Goal: Navigation & Orientation: Find specific page/section

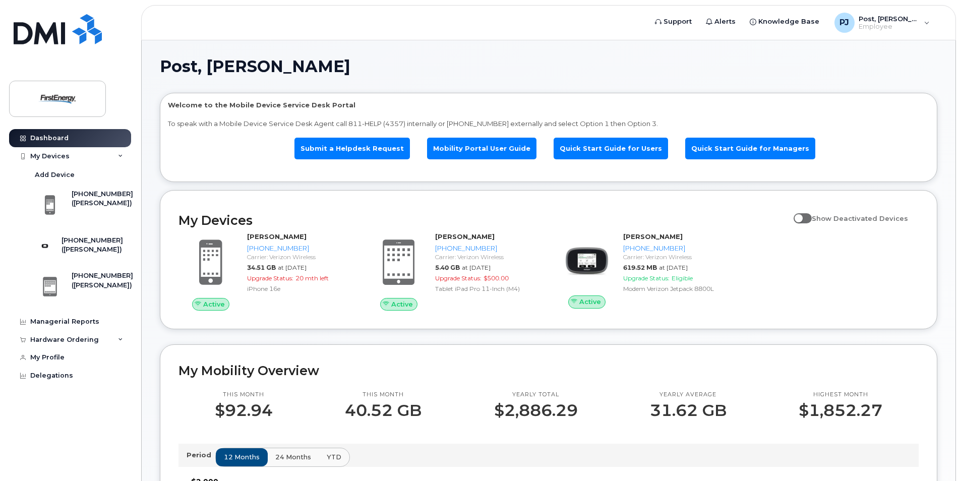
click at [167, 11] on header "Support Alerts Knowledge Base PJ Post, [PERSON_NAME] Employee English Français …" at bounding box center [548, 22] width 815 height 35
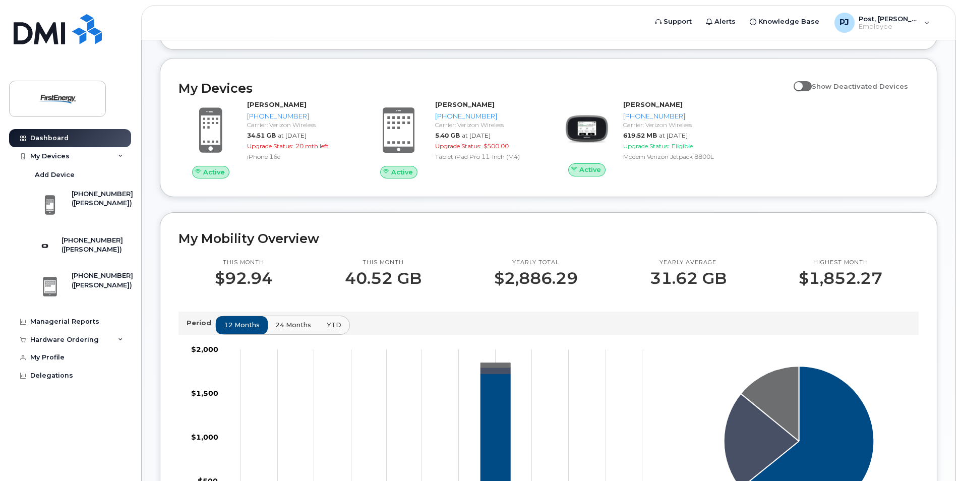
scroll to position [101, 0]
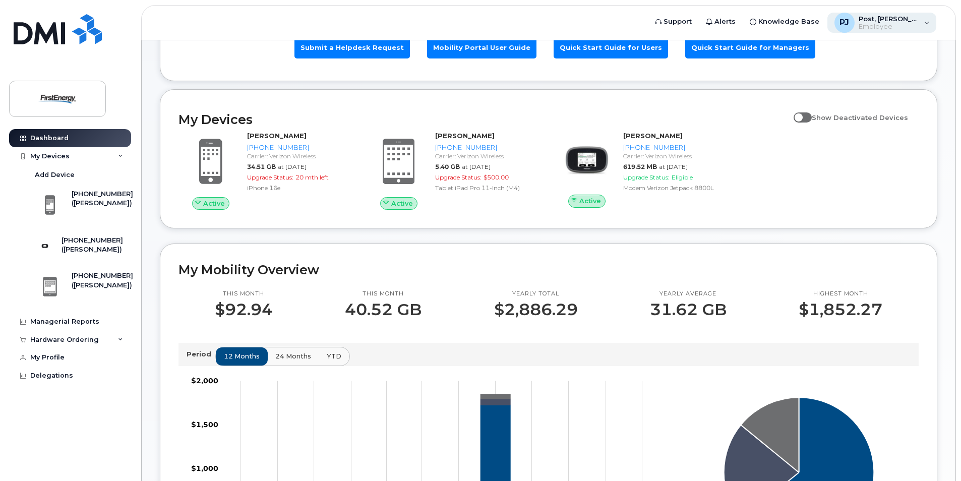
click at [927, 24] on div "PJ Post, [PERSON_NAME] Employee" at bounding box center [881, 23] width 109 height 20
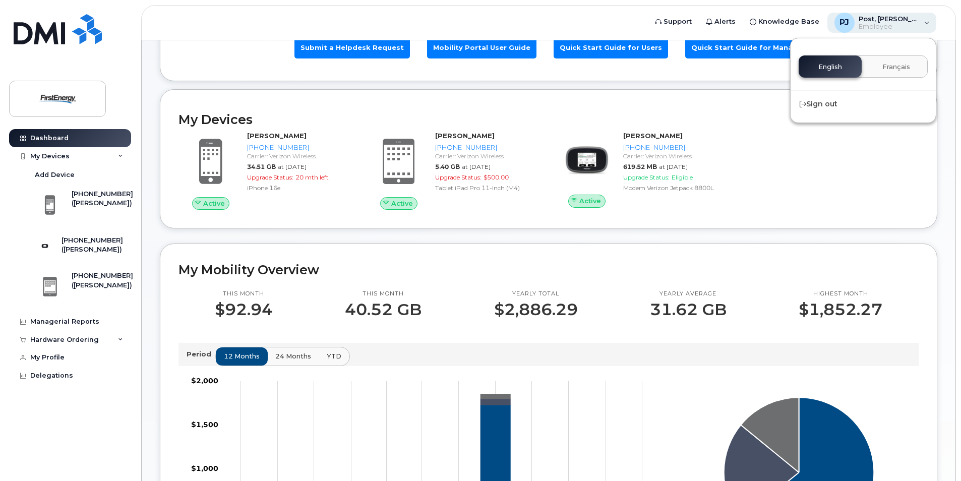
click at [889, 22] on span "Post, [PERSON_NAME]" at bounding box center [888, 19] width 60 height 8
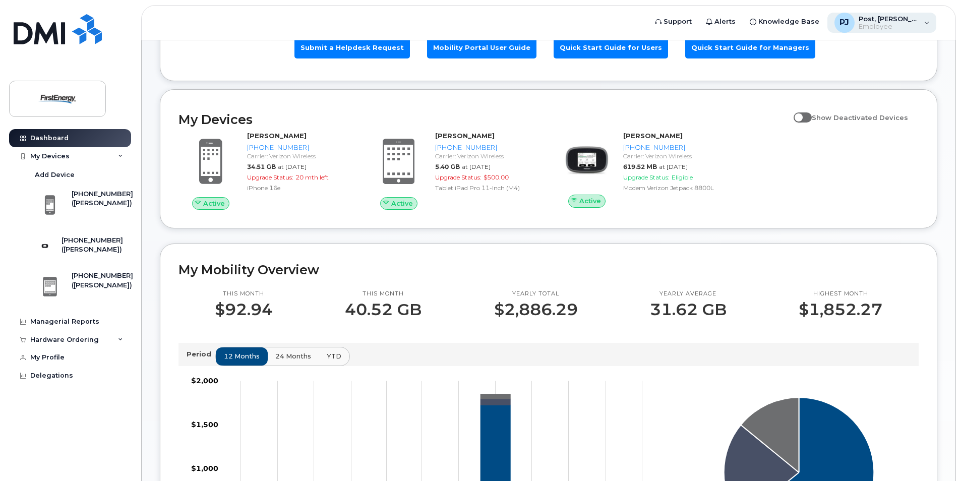
click at [885, 20] on span "Post, [PERSON_NAME]" at bounding box center [888, 19] width 60 height 8
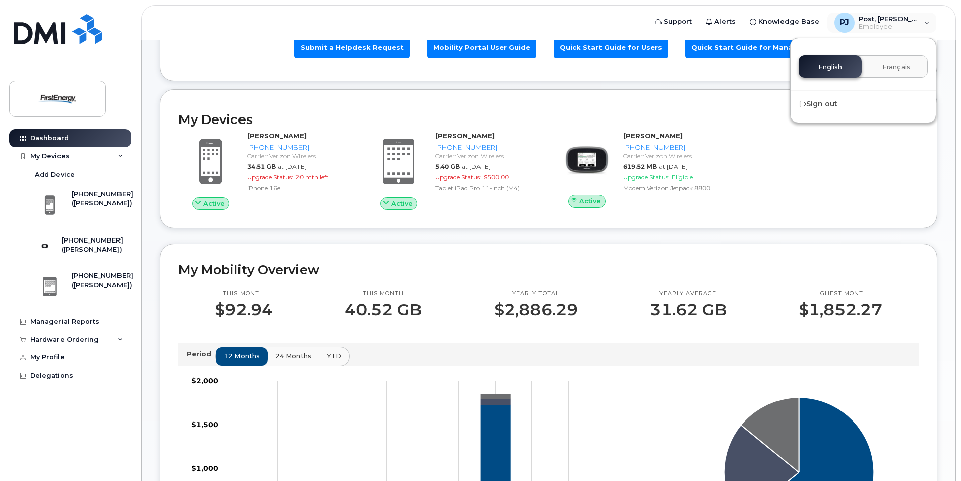
click at [635, 20] on header "Support Alerts Knowledge Base PJ Post, Justin J Employee English Français Sign …" at bounding box center [548, 22] width 815 height 35
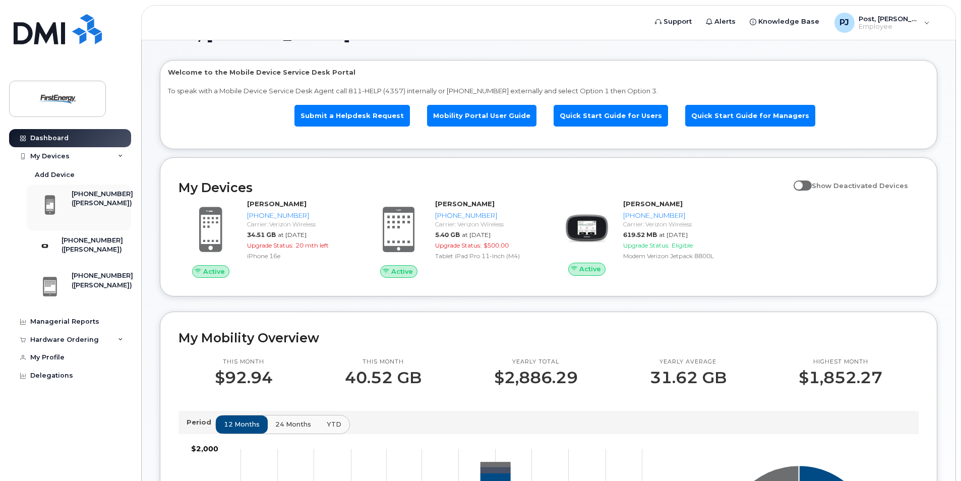
scroll to position [50, 0]
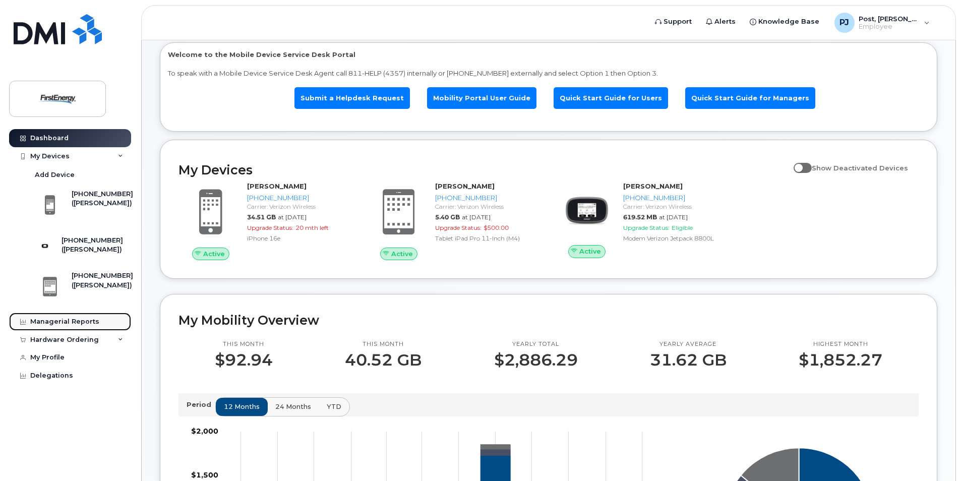
click at [85, 326] on div "Managerial Reports" at bounding box center [64, 322] width 69 height 8
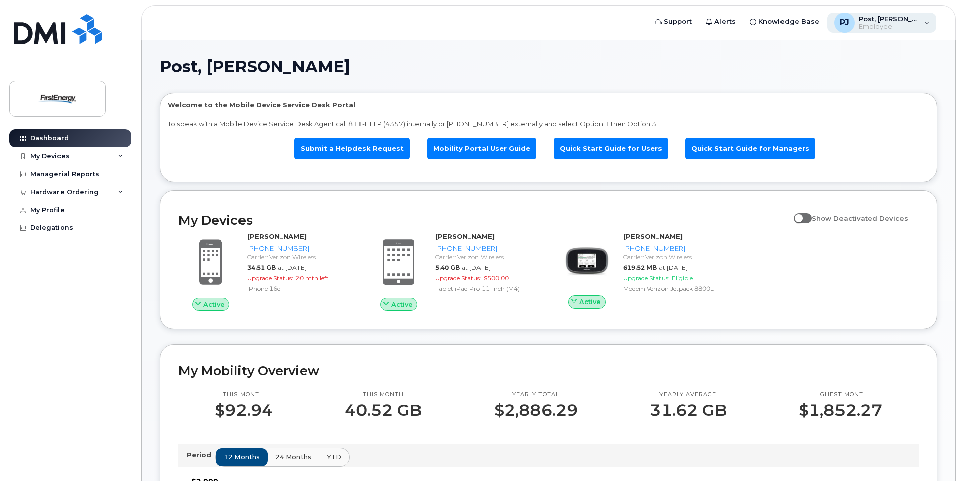
click at [928, 25] on div "PJ Post, [PERSON_NAME] Employee" at bounding box center [881, 23] width 109 height 20
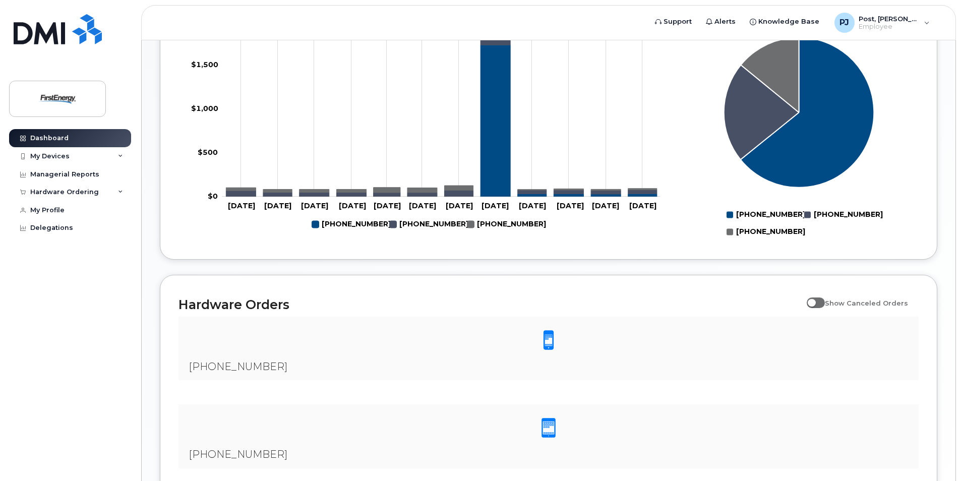
scroll to position [556, 0]
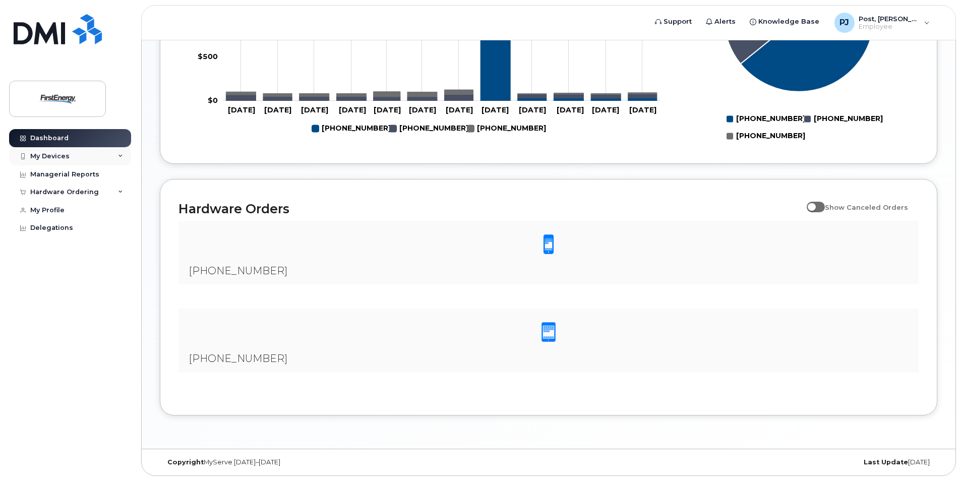
click at [110, 156] on div "My Devices" at bounding box center [70, 156] width 122 height 18
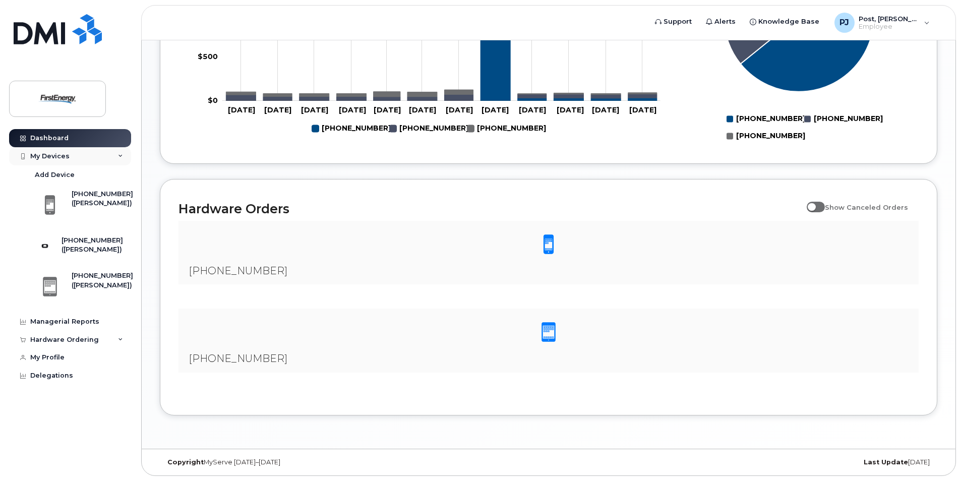
click at [115, 158] on div "My Devices" at bounding box center [70, 156] width 122 height 18
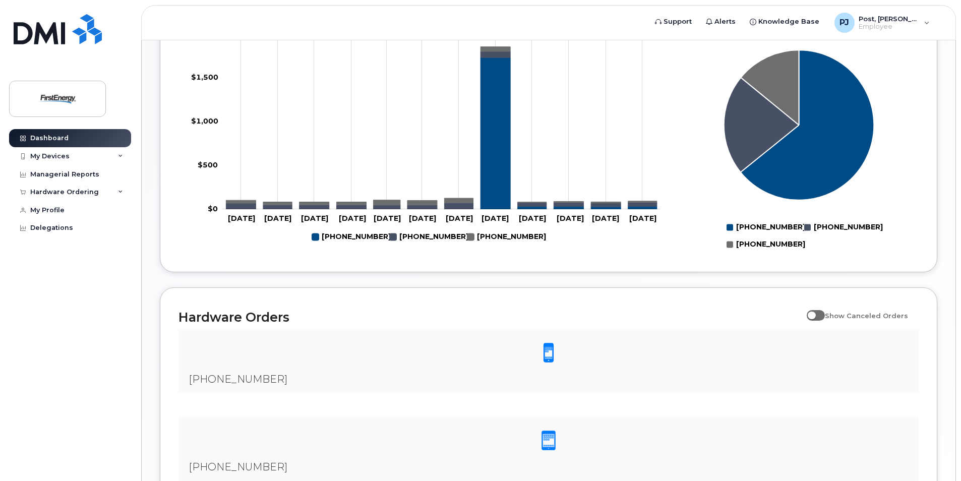
scroll to position [355, 0]
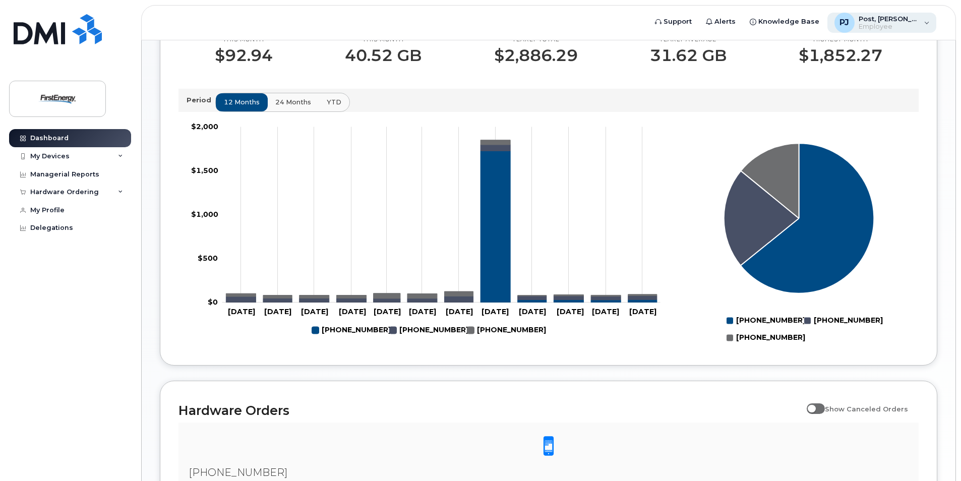
click at [919, 25] on div "PJ Post, [PERSON_NAME] Employee" at bounding box center [881, 23] width 109 height 20
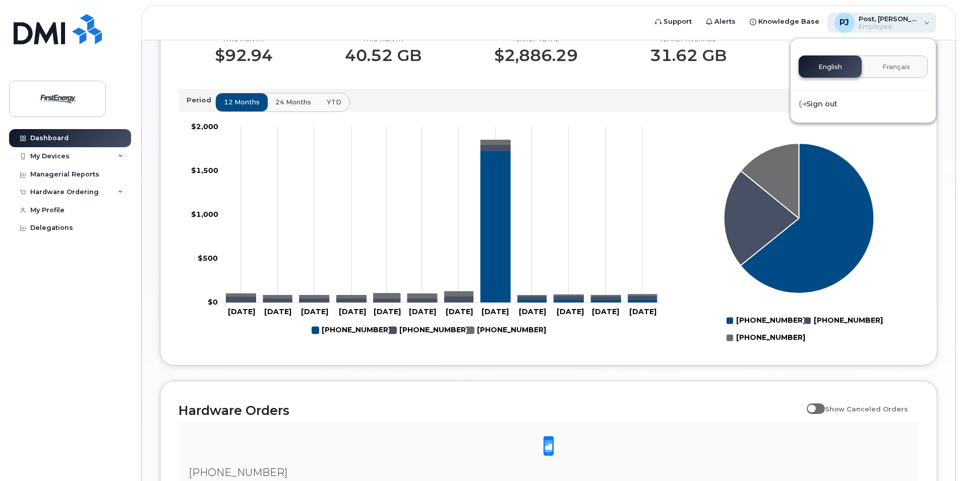
click at [854, 24] on div "PJ" at bounding box center [844, 23] width 20 height 20
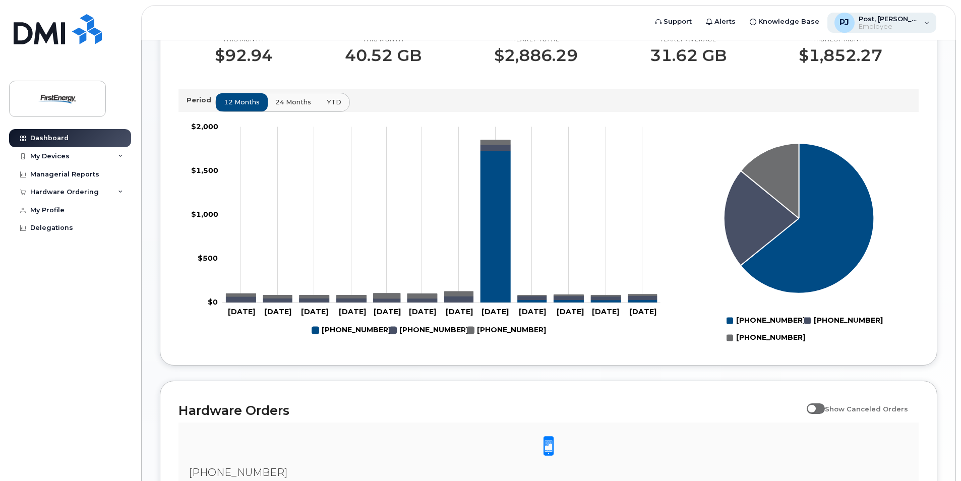
click at [849, 20] on span "PJ" at bounding box center [844, 23] width 10 height 12
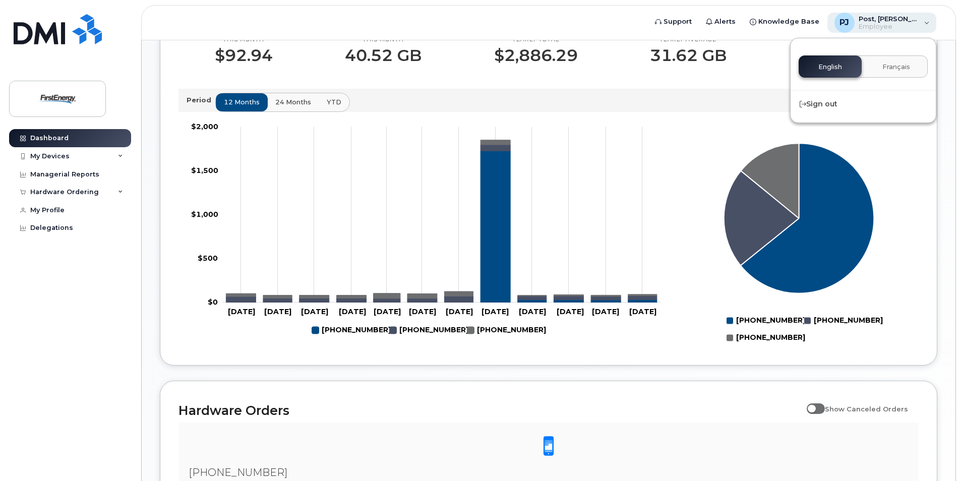
click at [849, 22] on span "PJ" at bounding box center [844, 23] width 10 height 12
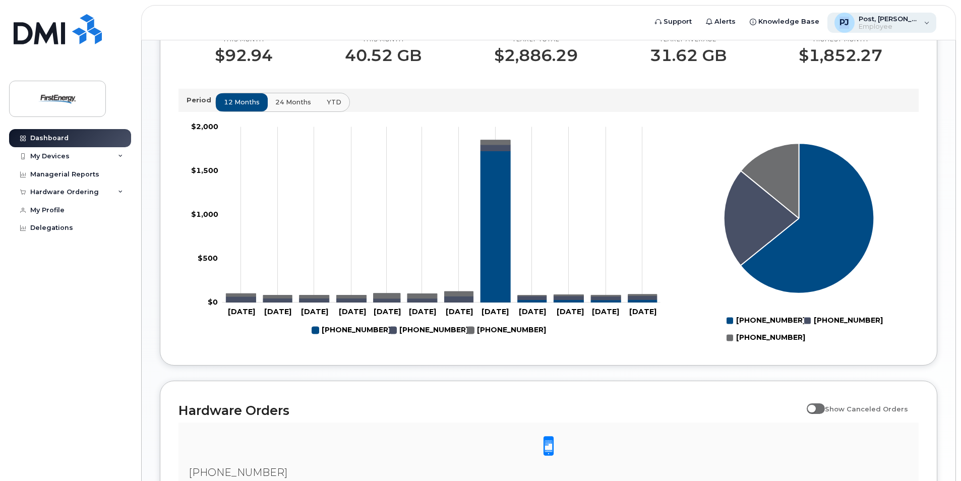
click at [849, 22] on span "PJ" at bounding box center [844, 23] width 10 height 12
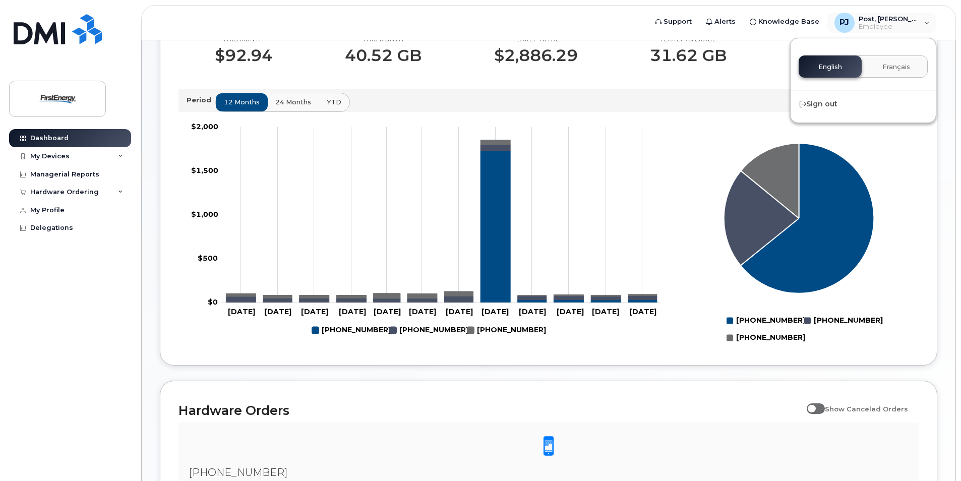
drag, startPoint x: 860, startPoint y: 22, endPoint x: 833, endPoint y: 10, distance: 29.8
click at [833, 10] on header "Support Alerts Knowledge Base PJ Post, Justin J Employee English Français Sign …" at bounding box center [548, 22] width 815 height 35
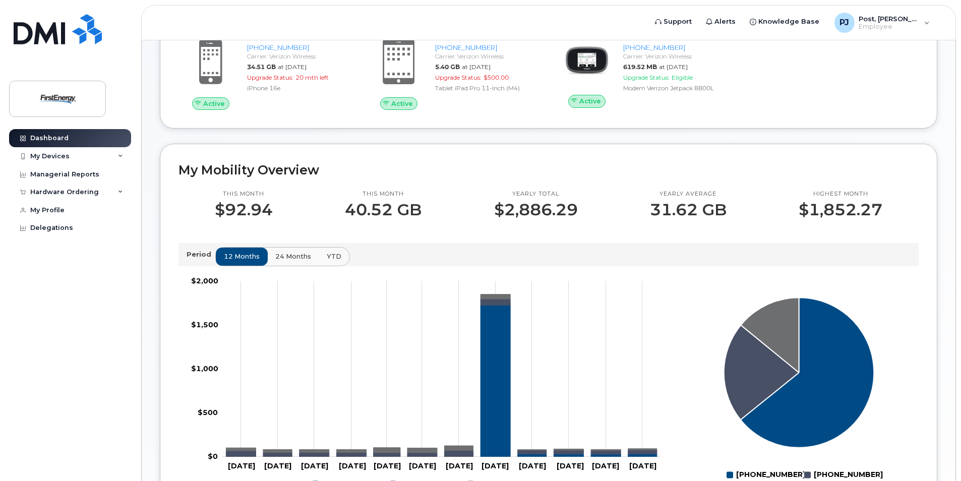
scroll to position [0, 0]
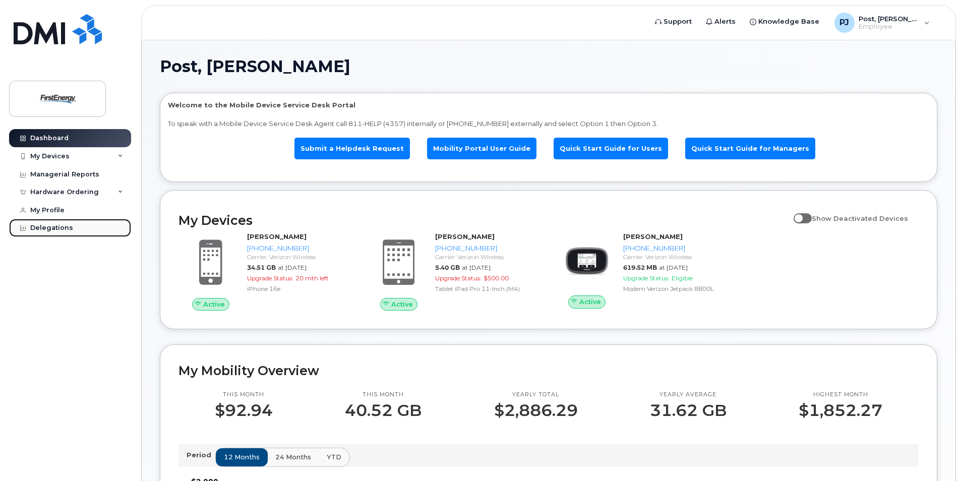
click at [54, 228] on div "Delegations" at bounding box center [51, 228] width 43 height 8
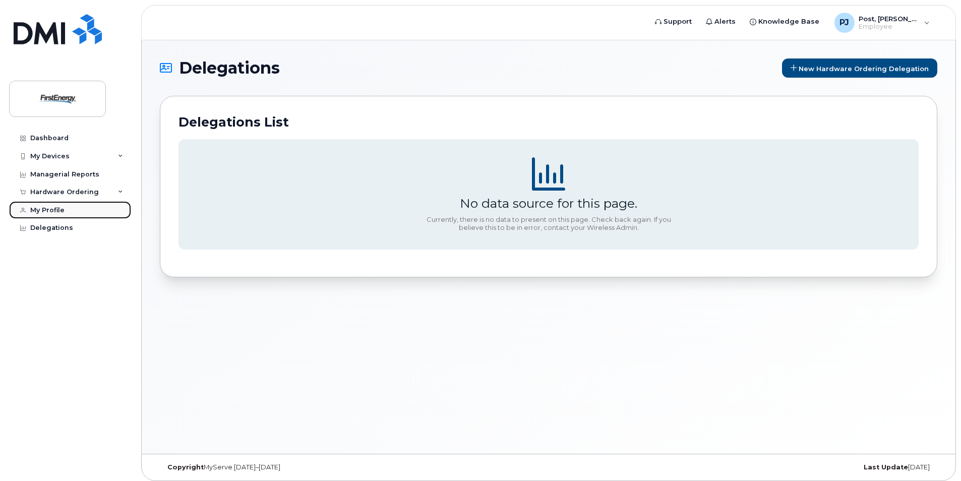
click at [54, 207] on div "My Profile" at bounding box center [47, 210] width 34 height 8
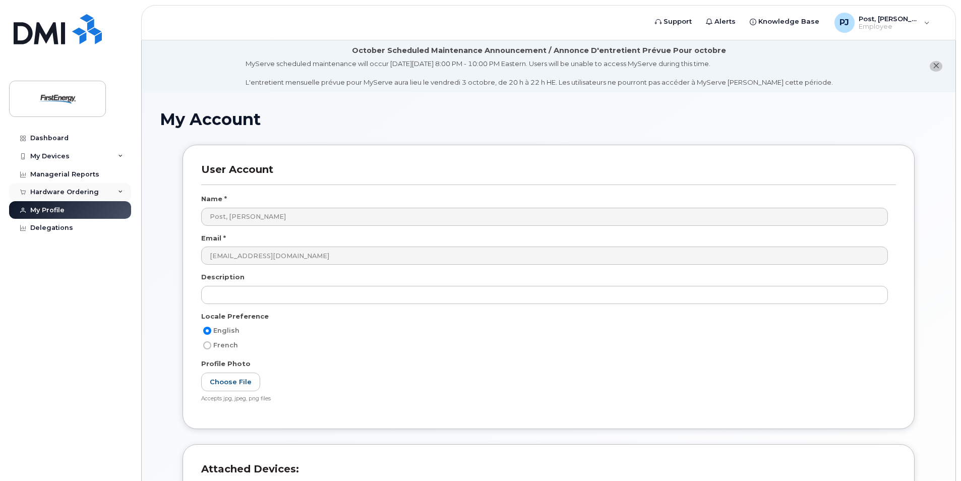
click at [67, 195] on div "Hardware Ordering" at bounding box center [64, 192] width 69 height 8
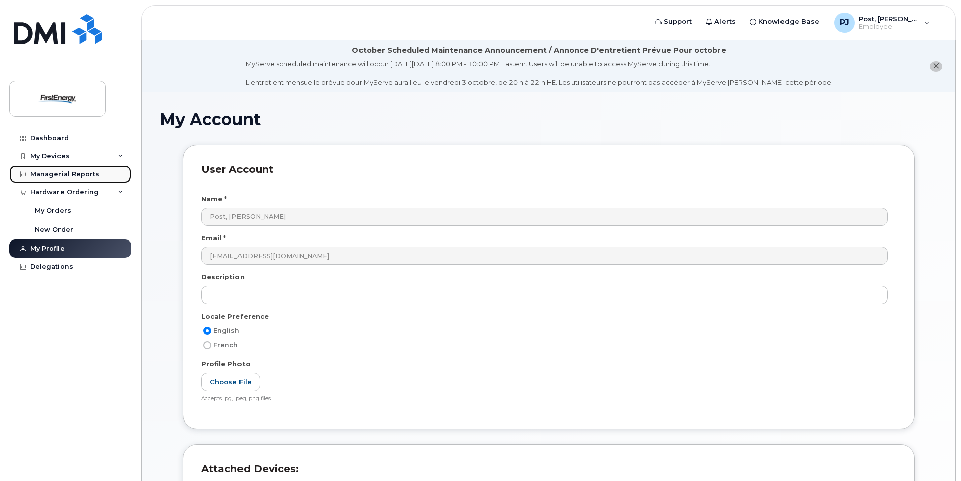
click at [67, 176] on div "Managerial Reports" at bounding box center [64, 174] width 69 height 8
click at [918, 22] on span "Post, [PERSON_NAME]" at bounding box center [888, 19] width 60 height 8
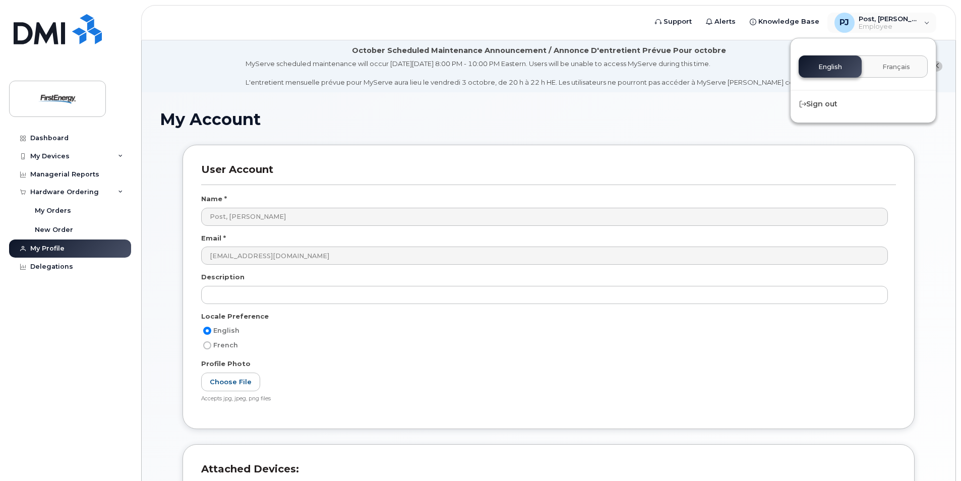
click at [835, 88] on div "English Français Sign out" at bounding box center [863, 80] width 146 height 85
click at [837, 85] on div "English Français" at bounding box center [862, 66] width 145 height 38
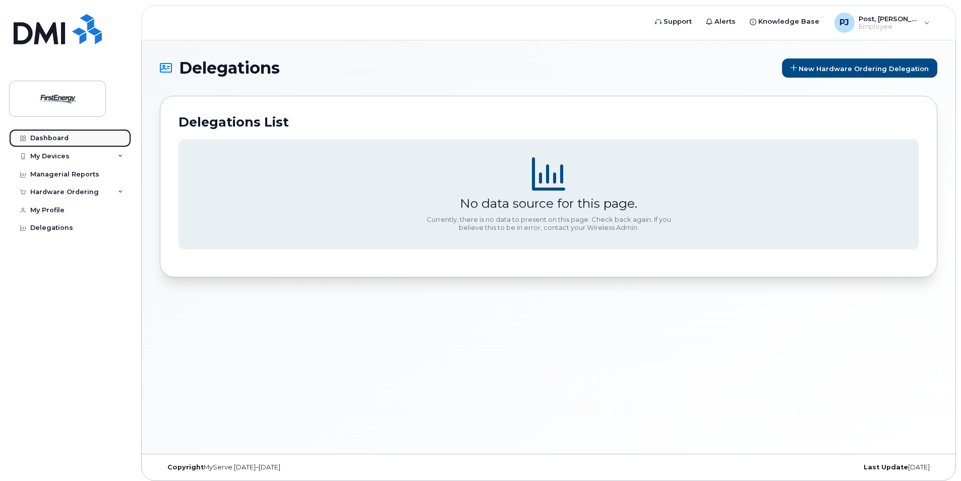
click at [46, 137] on div "Dashboard" at bounding box center [49, 138] width 38 height 8
click at [90, 105] on img at bounding box center [58, 98] width 78 height 29
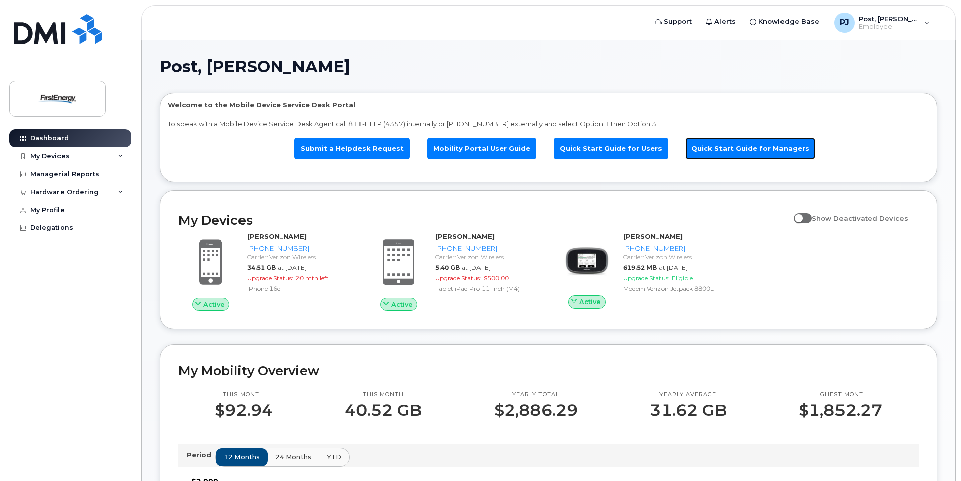
click at [726, 147] on link "Quick Start Guide for Managers" at bounding box center [750, 149] width 130 height 22
click at [901, 21] on span "Post, [PERSON_NAME]" at bounding box center [888, 19] width 60 height 8
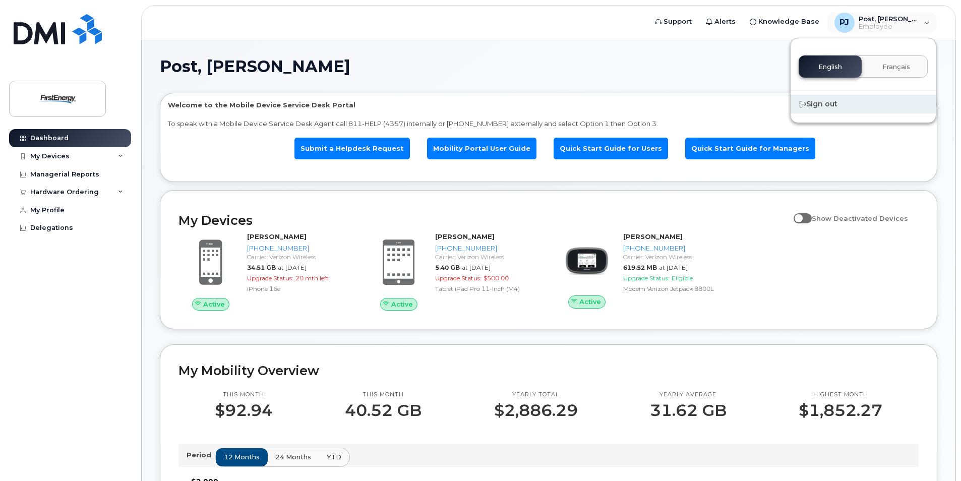
click at [831, 102] on div "Sign out" at bounding box center [862, 104] width 145 height 19
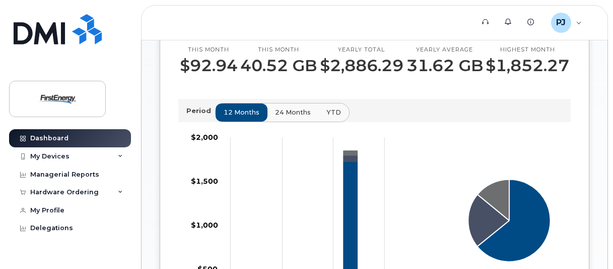
scroll to position [50, 0]
